Goal: Browse casually: Explore the website without a specific task or goal

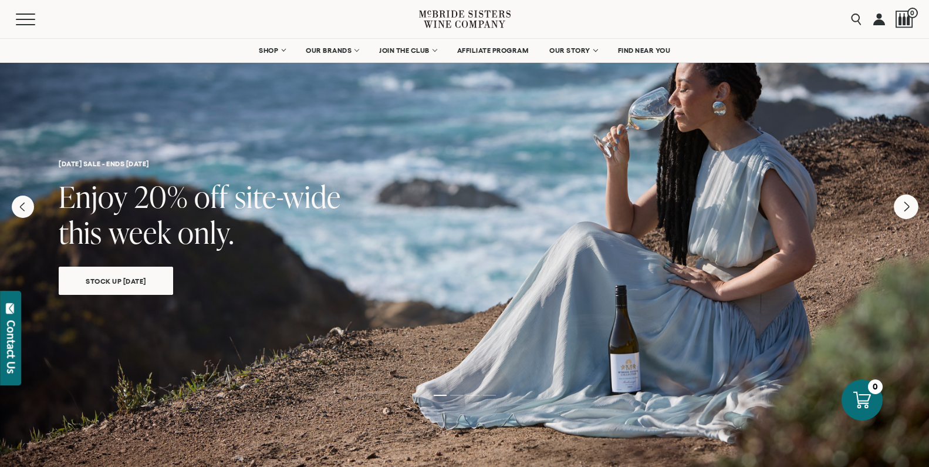
click at [903, 209] on icon "Next" at bounding box center [906, 206] width 25 height 25
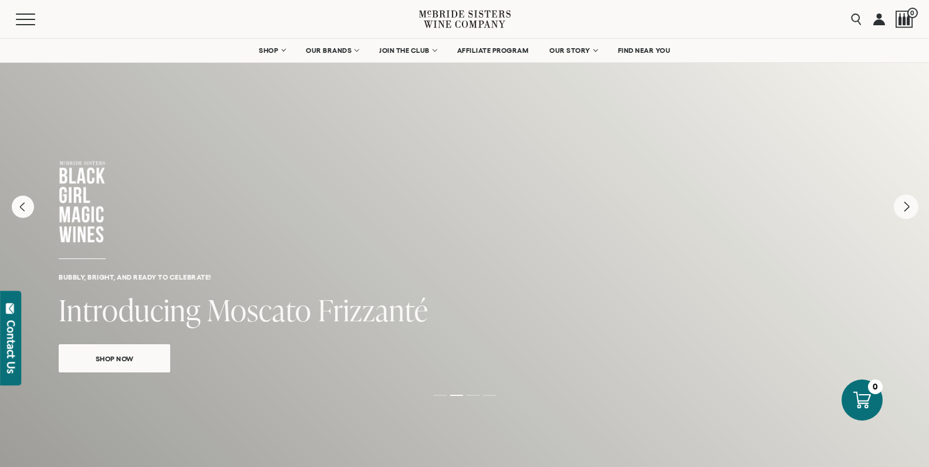
click at [903, 209] on icon "Next" at bounding box center [906, 206] width 25 height 25
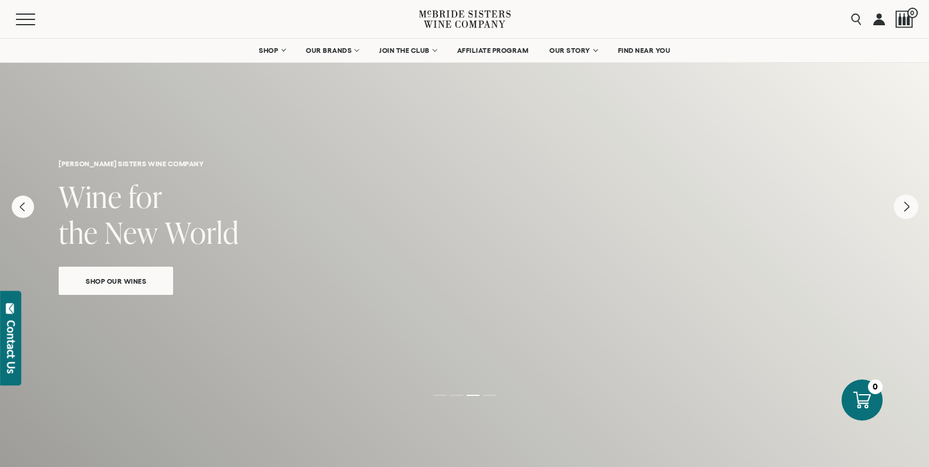
click at [903, 209] on icon "Next" at bounding box center [906, 206] width 25 height 25
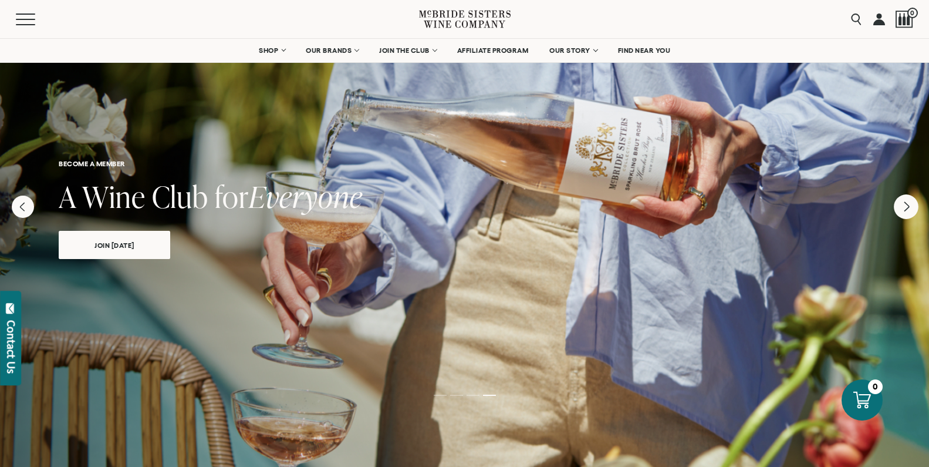
click at [903, 209] on icon "Next" at bounding box center [906, 206] width 25 height 25
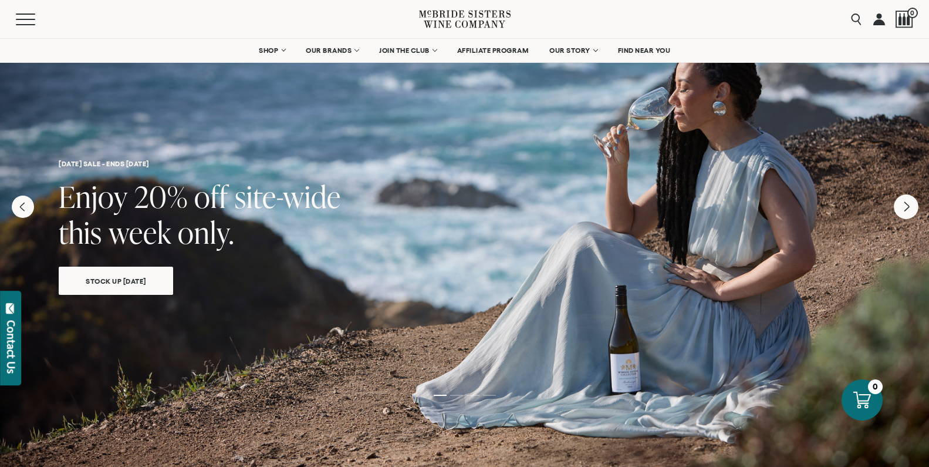
click at [903, 209] on icon "Next" at bounding box center [906, 206] width 25 height 25
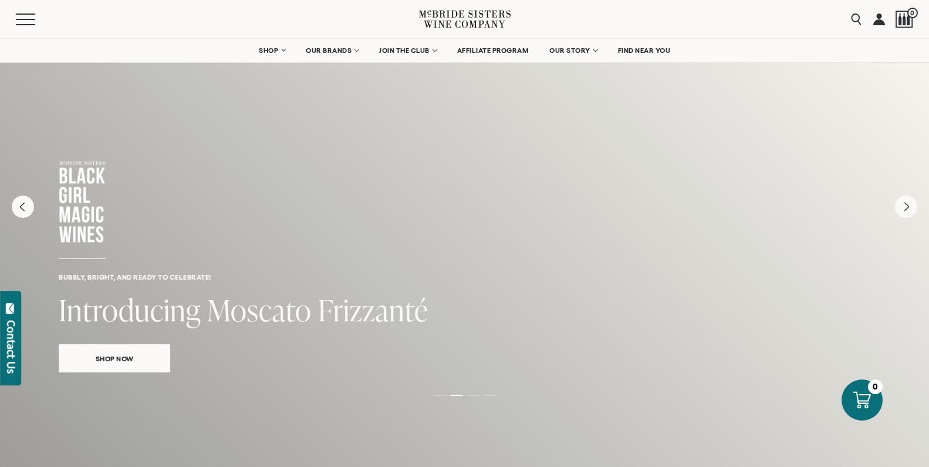
click at [459, 20] on icon at bounding box center [465, 18] width 92 height 33
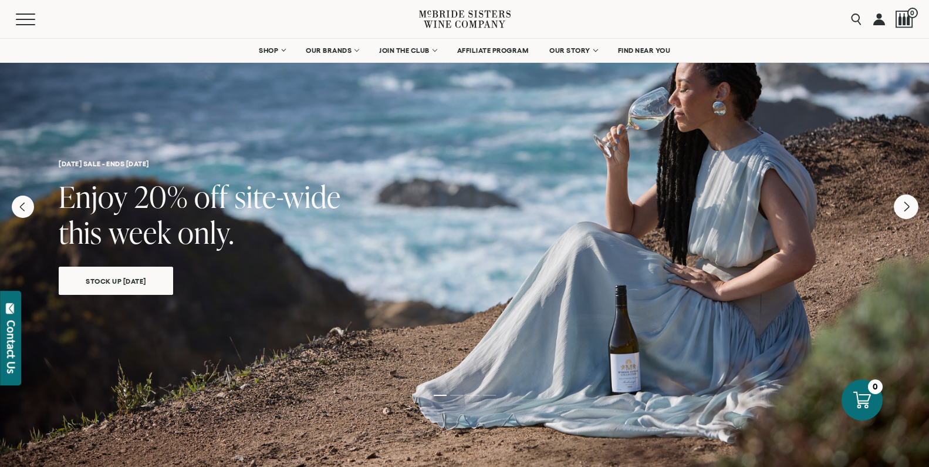
click at [909, 204] on icon "Next" at bounding box center [906, 206] width 25 height 25
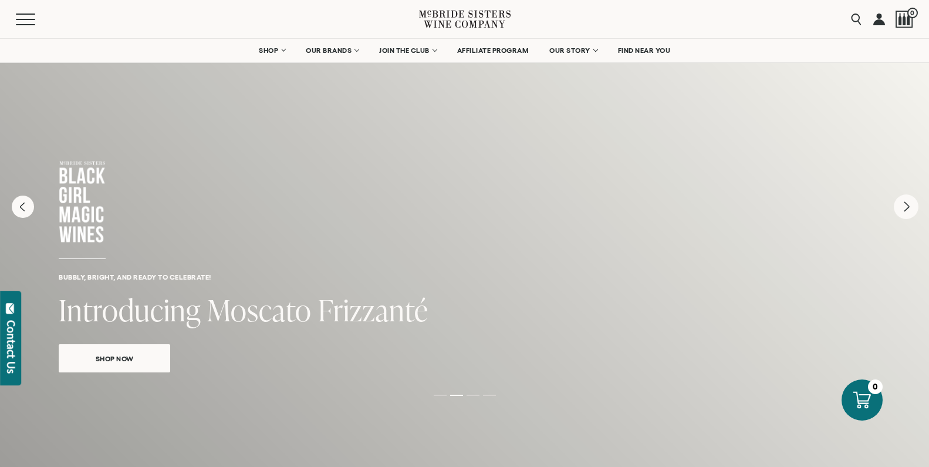
click at [909, 204] on icon "Next" at bounding box center [906, 206] width 25 height 25
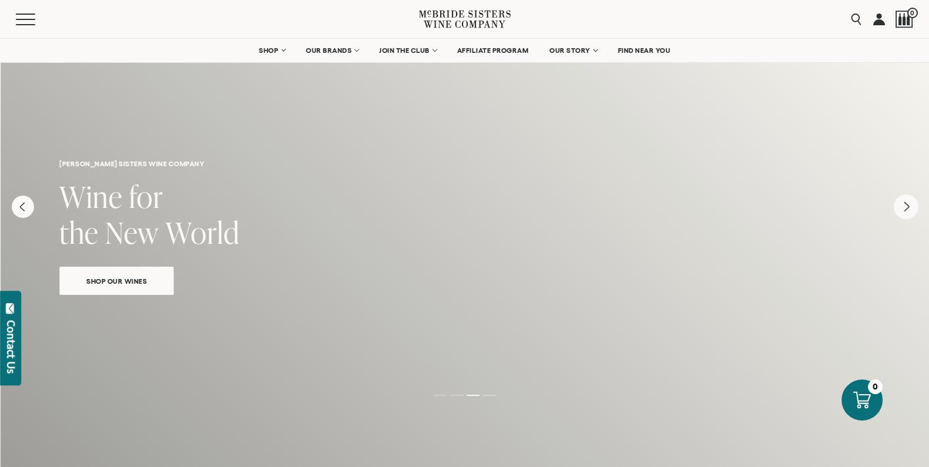
click at [909, 204] on icon "Next" at bounding box center [906, 206] width 25 height 25
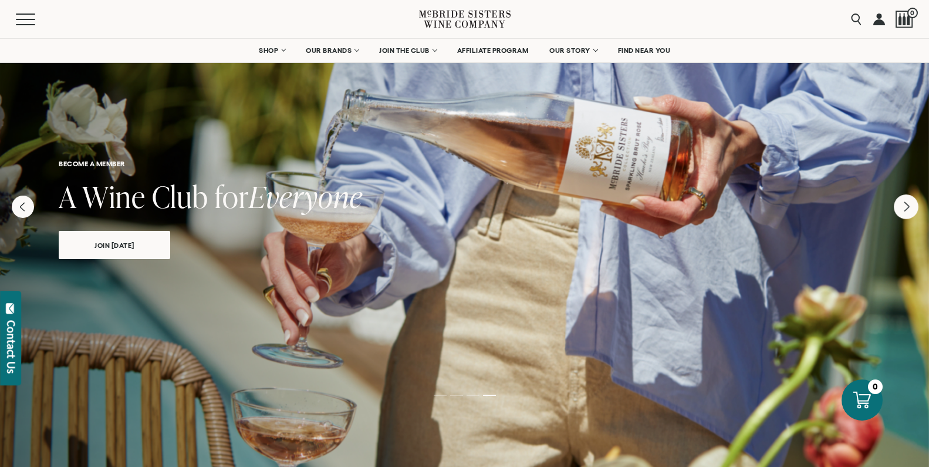
click at [909, 204] on icon "Next" at bounding box center [906, 206] width 25 height 25
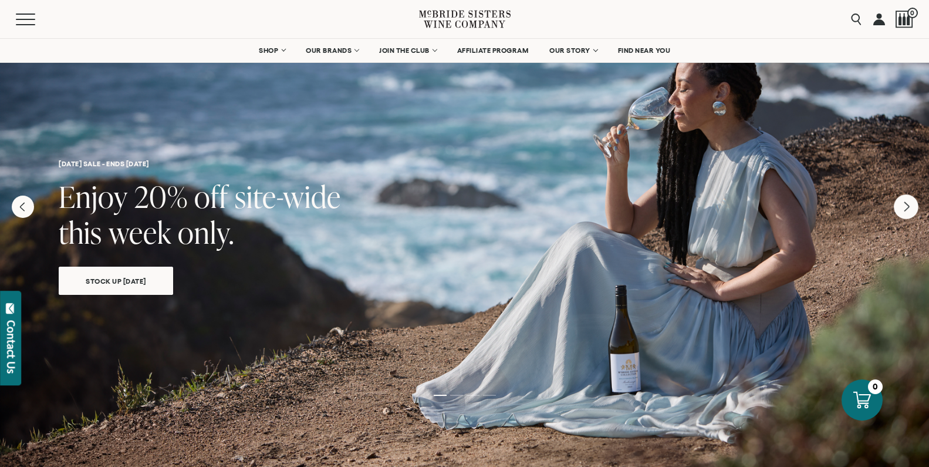
click at [909, 204] on icon "Next" at bounding box center [906, 206] width 25 height 25
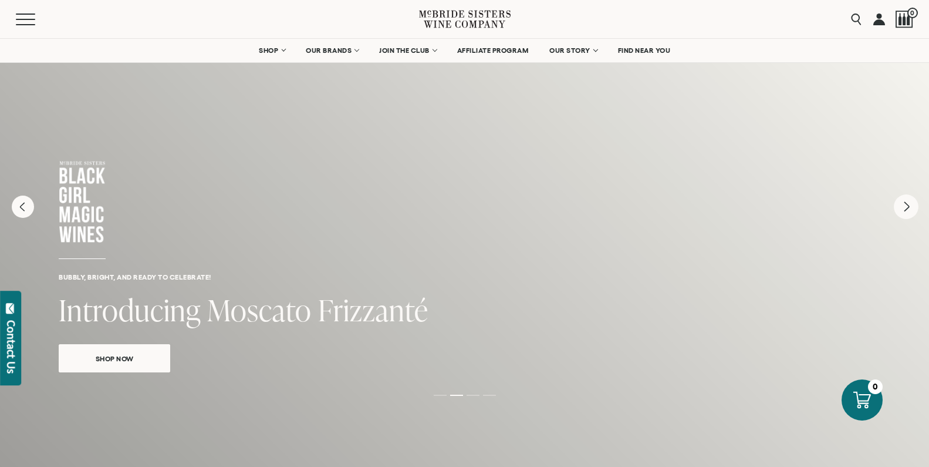
click at [908, 211] on icon "Next" at bounding box center [906, 206] width 25 height 25
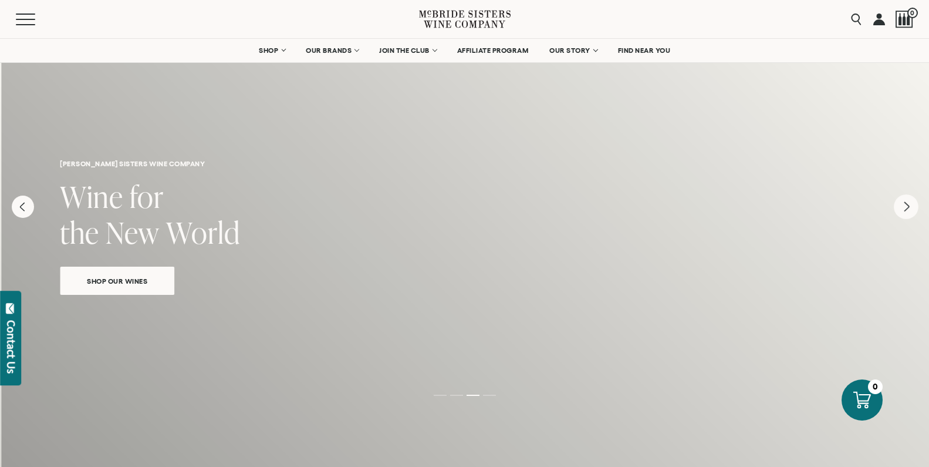
click at [908, 211] on icon "Next" at bounding box center [906, 206] width 25 height 25
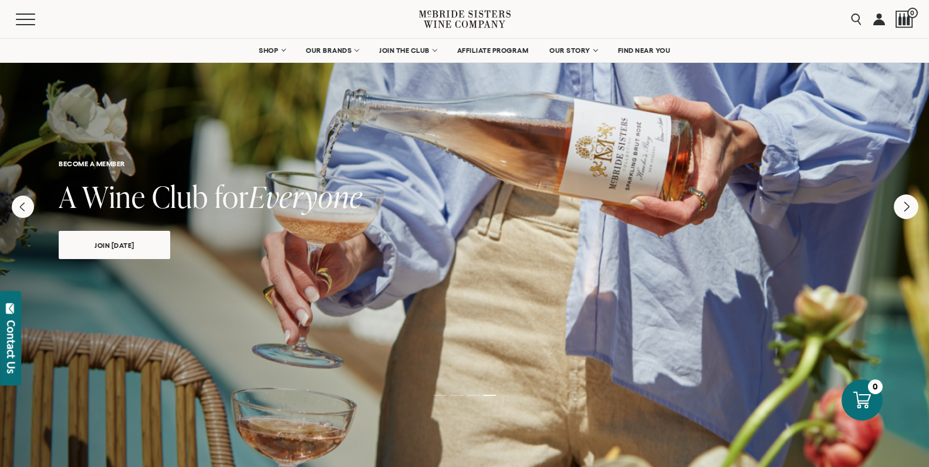
click at [908, 211] on icon "Next" at bounding box center [906, 206] width 25 height 25
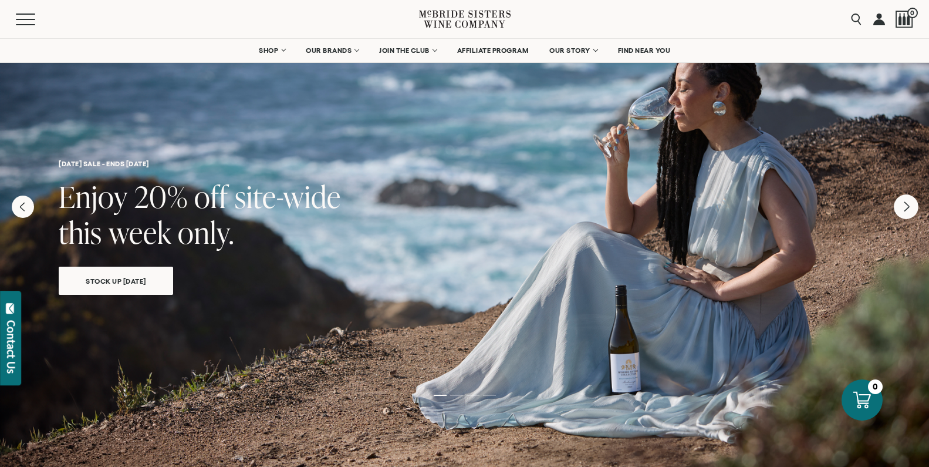
click at [908, 211] on icon "Next" at bounding box center [906, 206] width 25 height 25
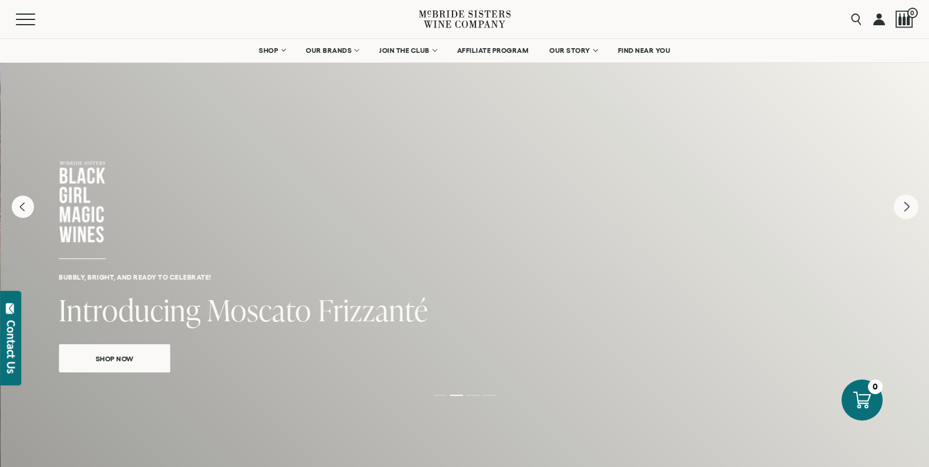
click at [908, 211] on icon "Next" at bounding box center [906, 206] width 25 height 25
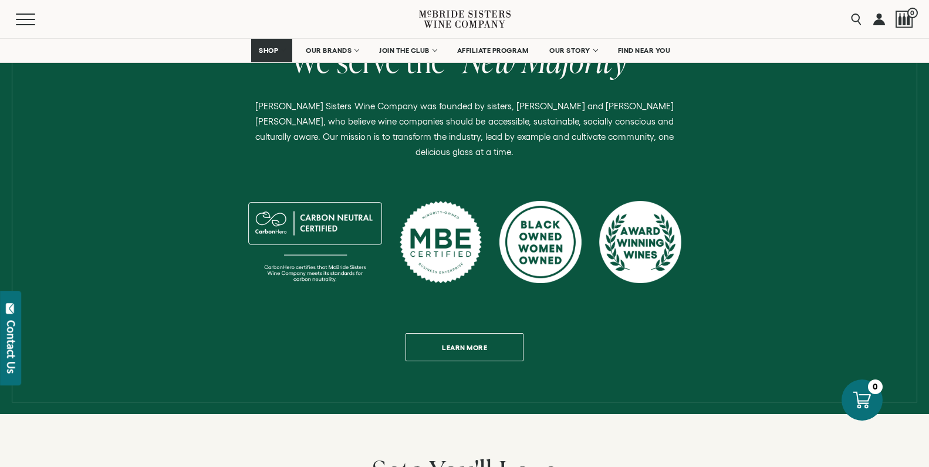
scroll to position [528, 0]
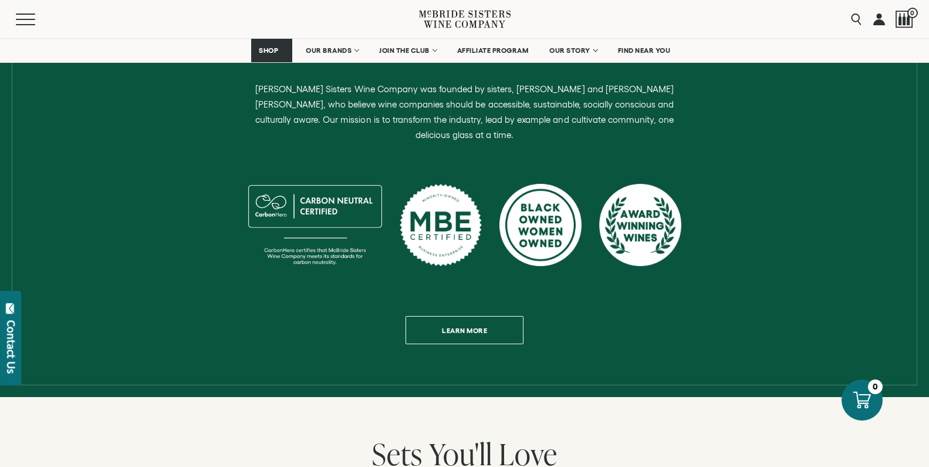
click at [723, 243] on div "Wine for the new world We serve the “ New Majority ” [PERSON_NAME] Sisters Wine…" at bounding box center [465, 176] width 912 height 336
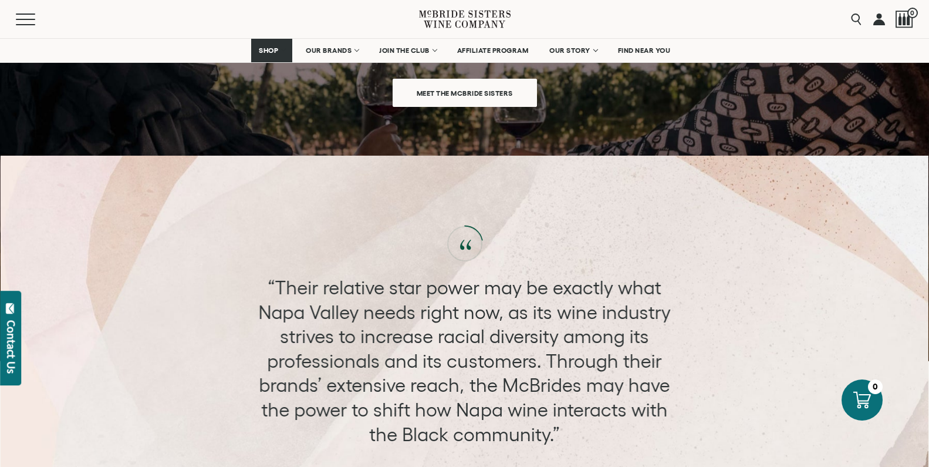
scroll to position [3933, 0]
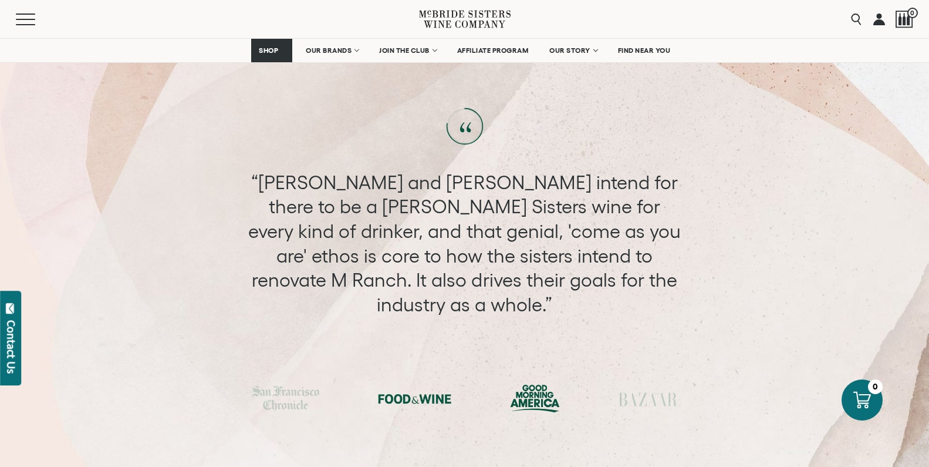
click at [535, 384] on div at bounding box center [535, 398] width 50 height 28
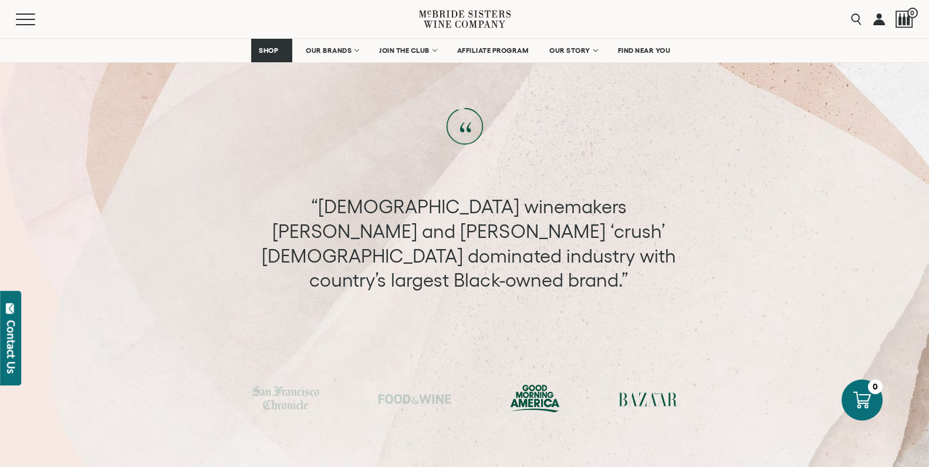
click at [634, 390] on div at bounding box center [648, 399] width 59 height 18
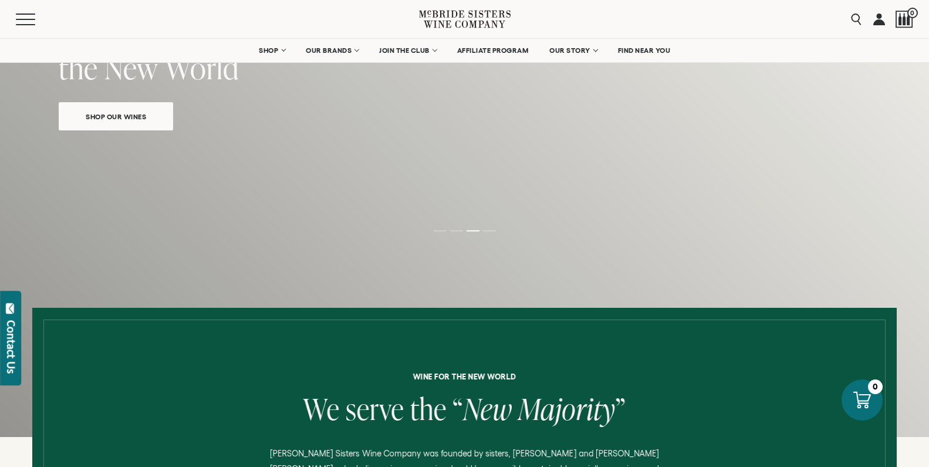
scroll to position [0, 0]
